Goal: Information Seeking & Learning: Compare options

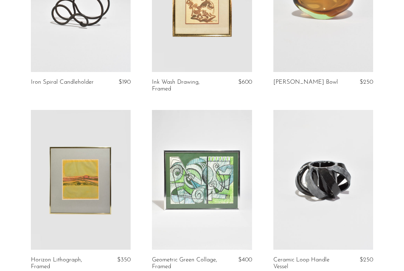
scroll to position [489, 0]
